Goal: Check status: Check status

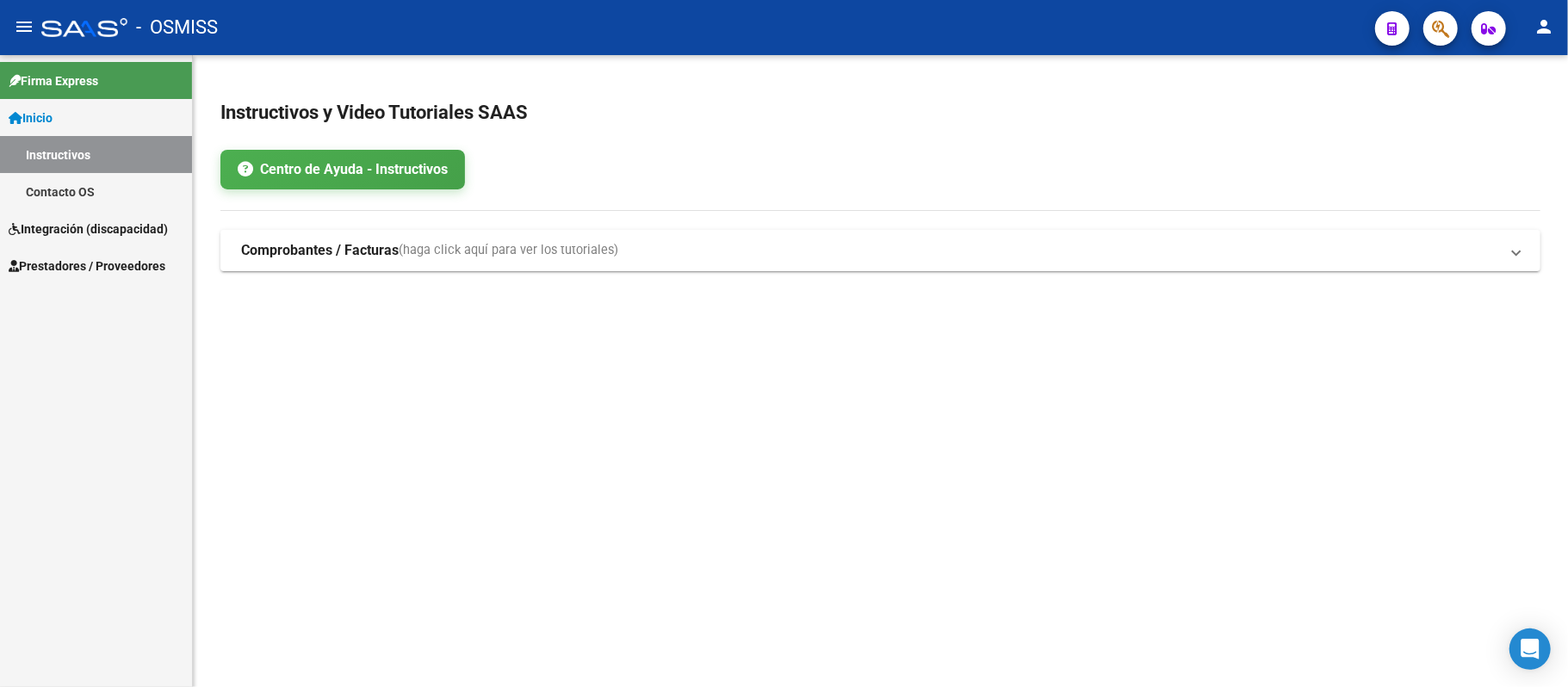
click at [129, 211] on link "Integración (discapacidad)" at bounding box center [95, 229] width 192 height 37
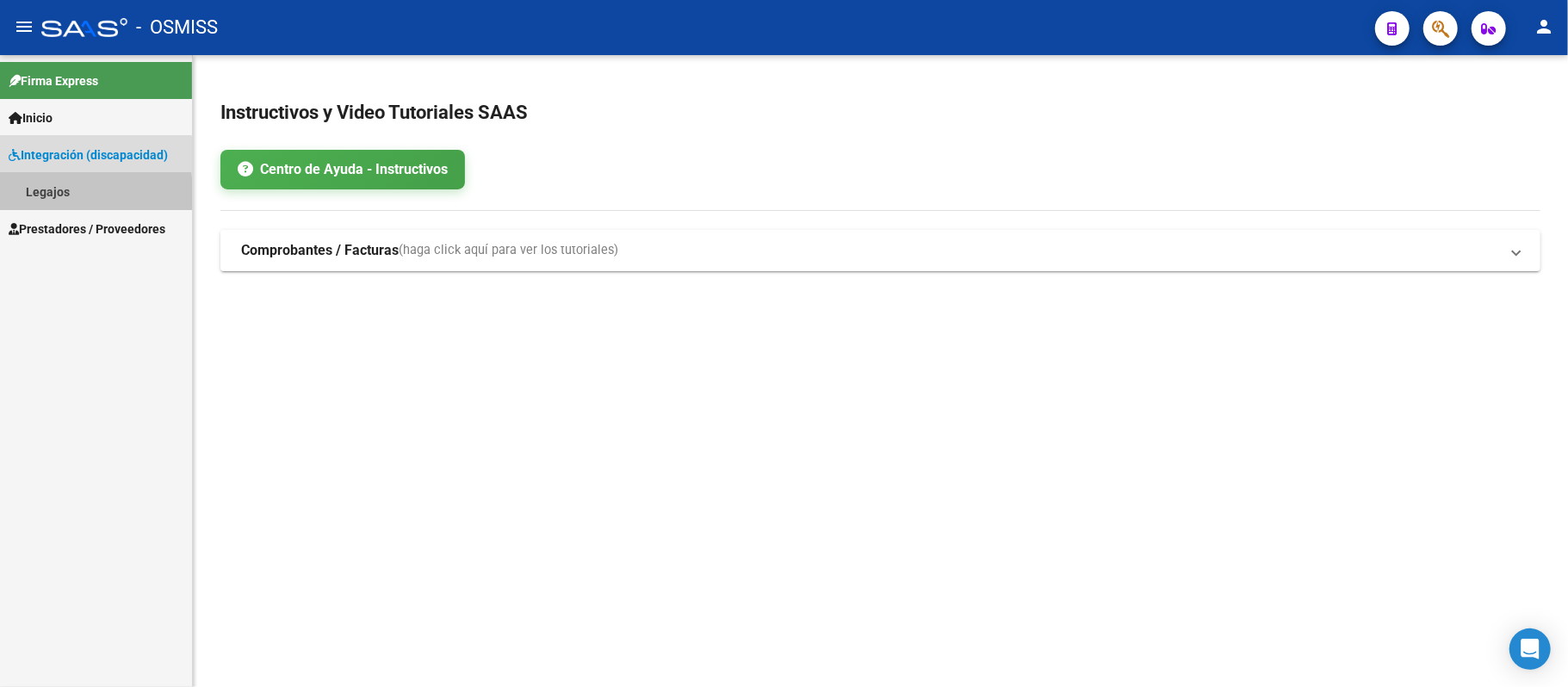
click at [73, 198] on link "Legajos" at bounding box center [95, 192] width 192 height 37
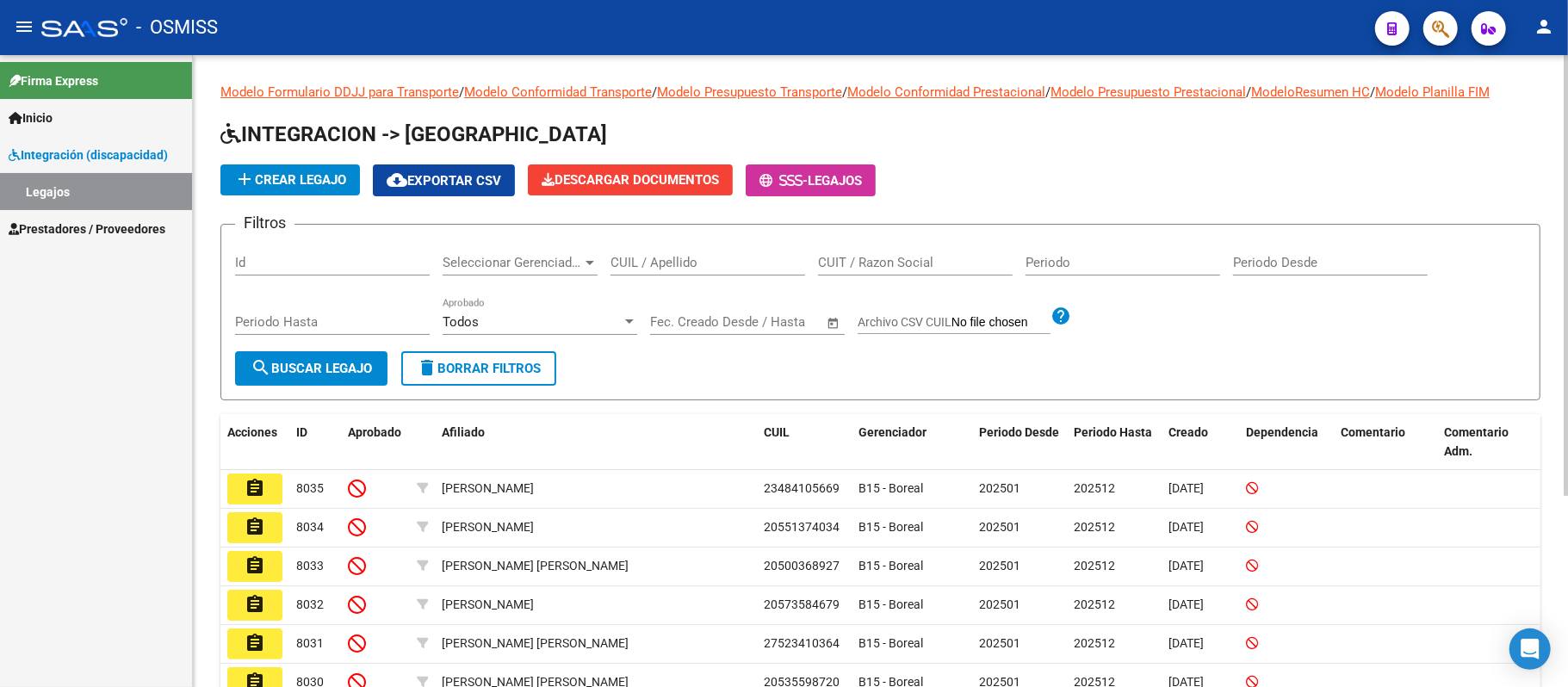
click at [590, 256] on div at bounding box center [590, 262] width 16 height 14
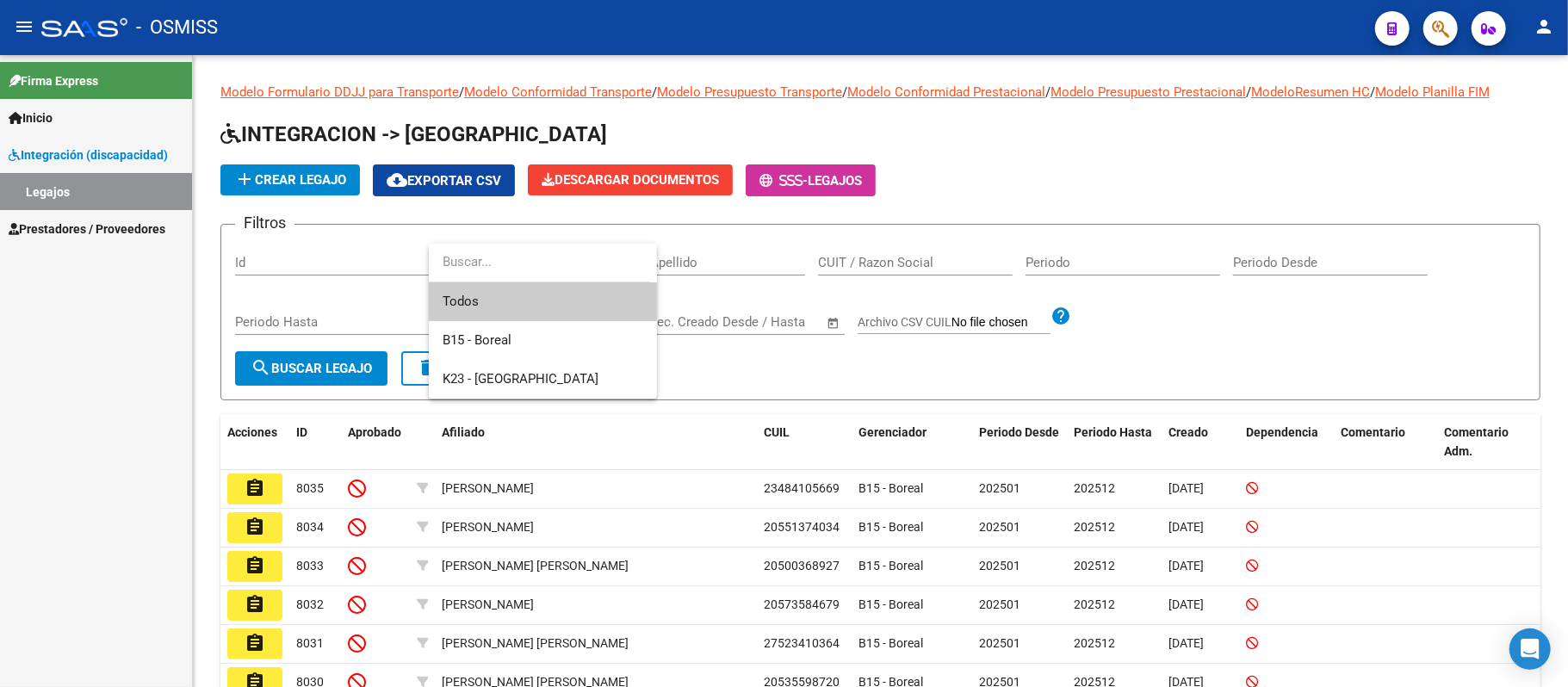
click at [690, 267] on div at bounding box center [784, 343] width 1568 height 687
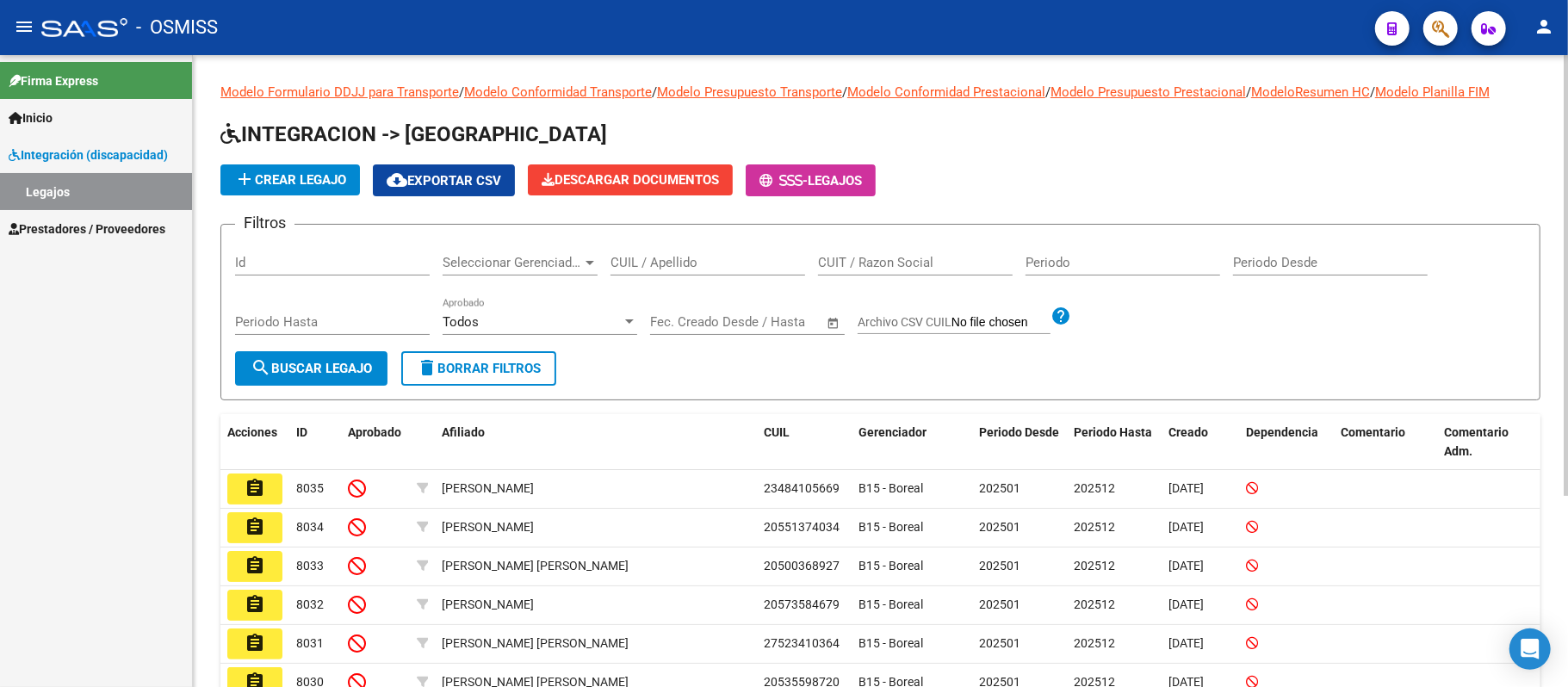
click at [725, 260] on input "CUIL / Apellido" at bounding box center [708, 262] width 195 height 16
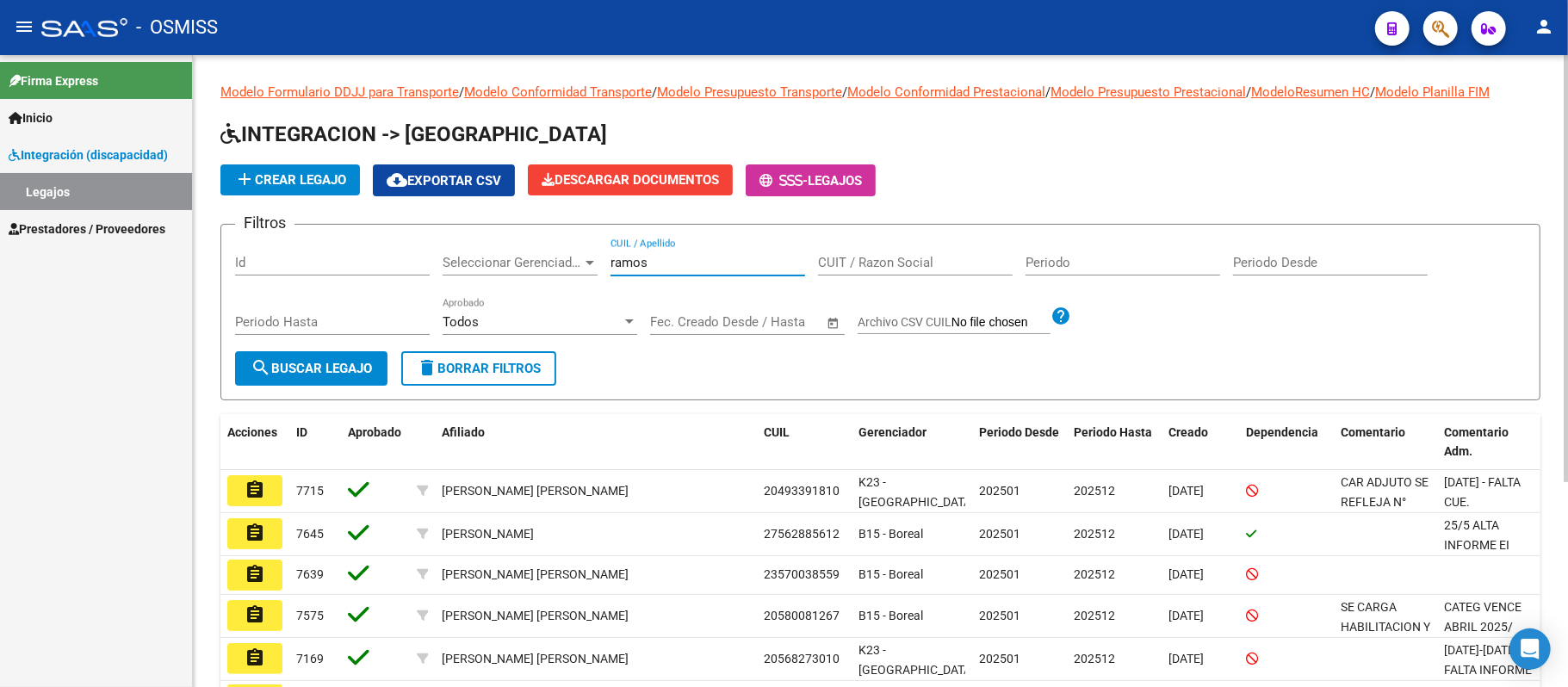
type input "ramos"
click at [518, 267] on span "Seleccionar Gerenciador" at bounding box center [512, 262] width 140 height 16
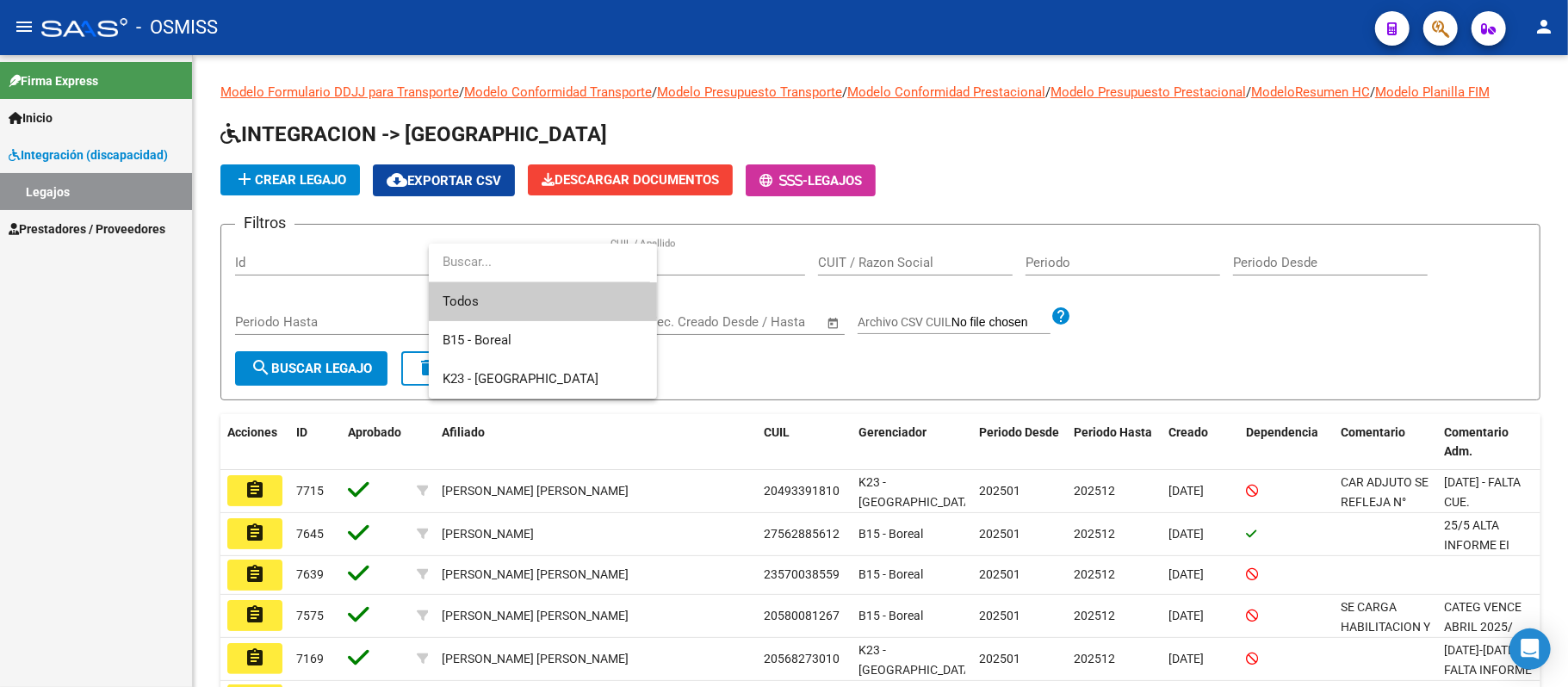
click at [252, 488] on div at bounding box center [784, 343] width 1568 height 687
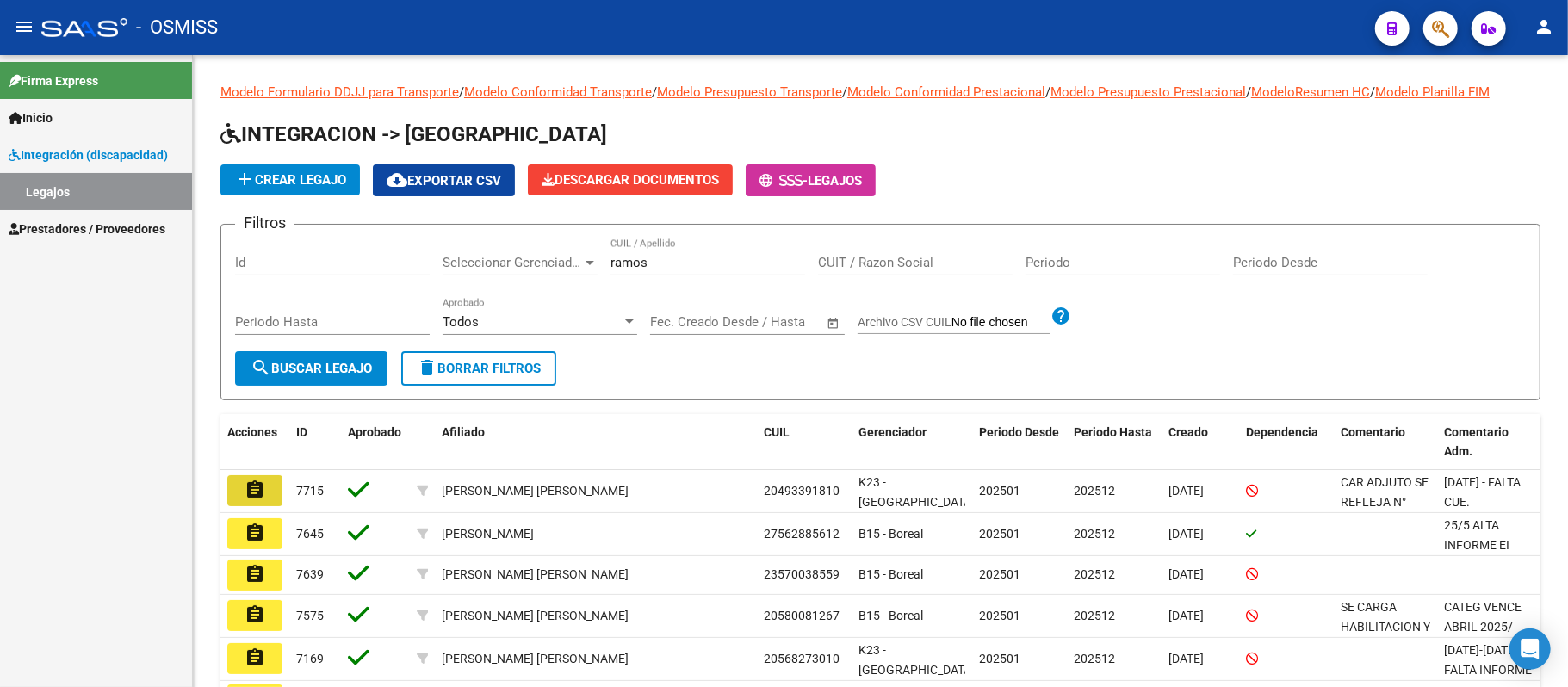
click at [252, 488] on mat-icon "assignment" at bounding box center [255, 489] width 21 height 21
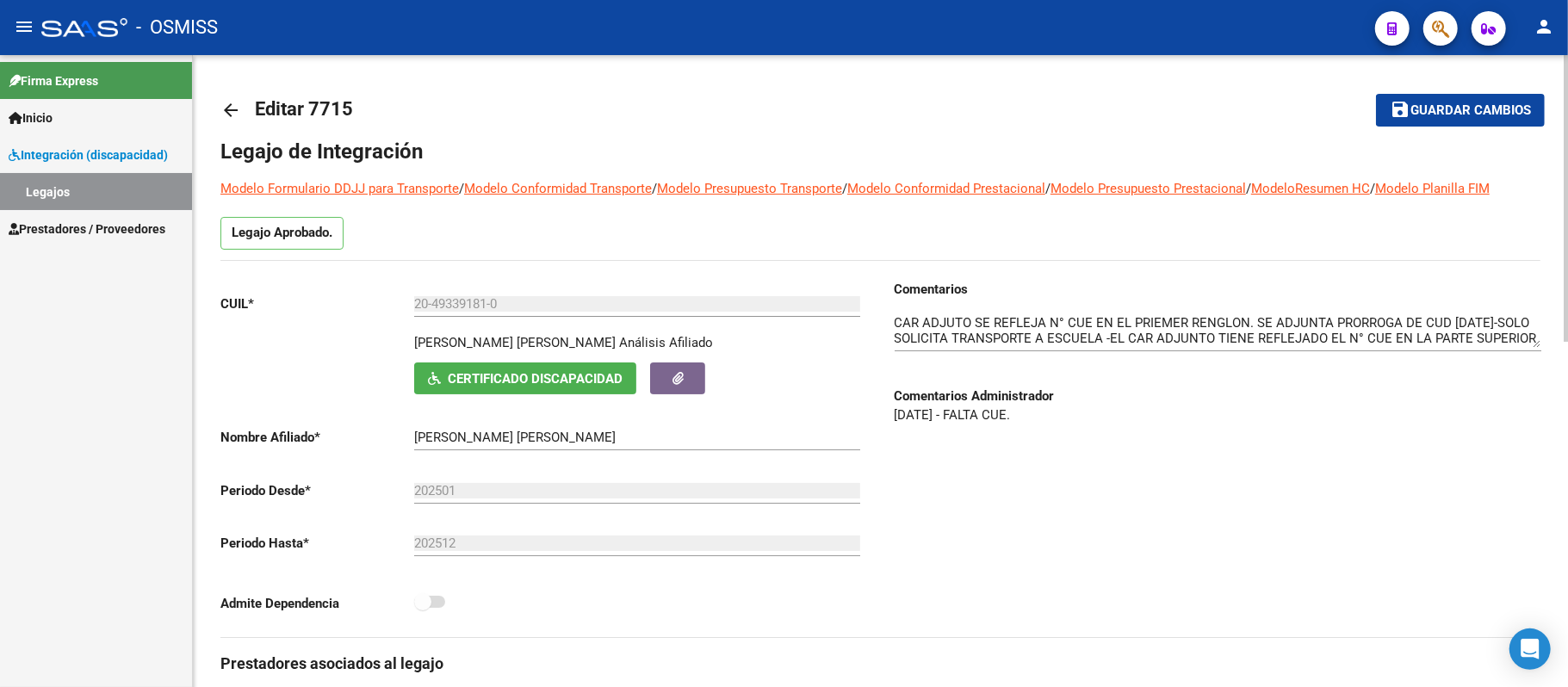
click at [232, 114] on mat-icon "arrow_back" at bounding box center [230, 110] width 21 height 21
